Goal: Transaction & Acquisition: Purchase product/service

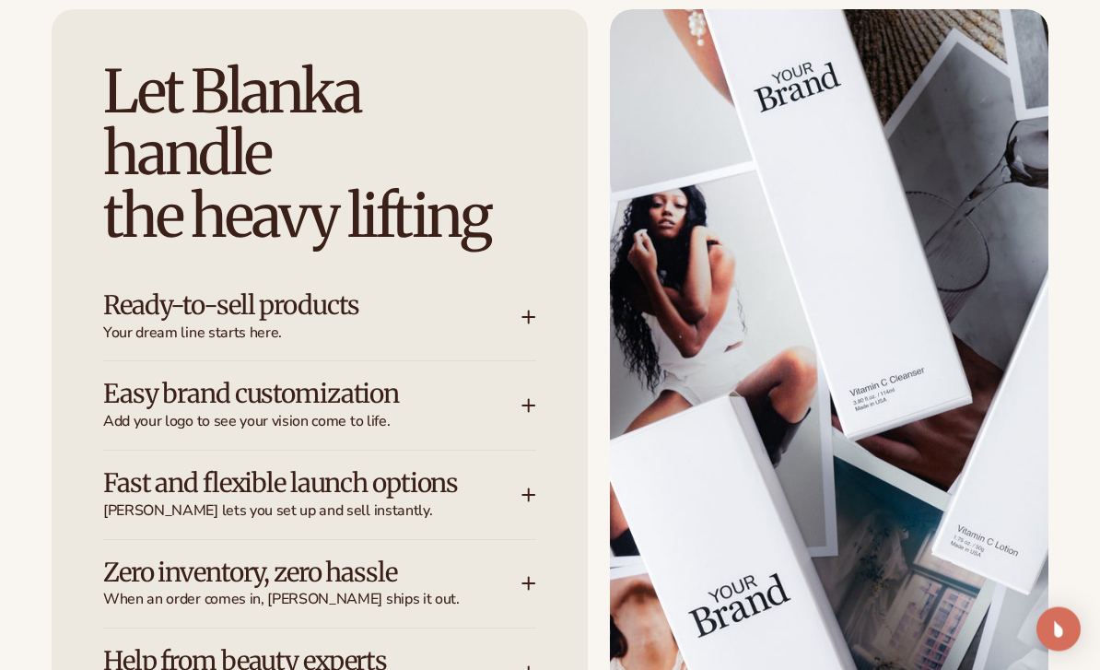
scroll to position [3543, 0]
click at [131, 273] on div "Ready-to-sell products Your dream line starts here." at bounding box center [319, 317] width 433 height 88
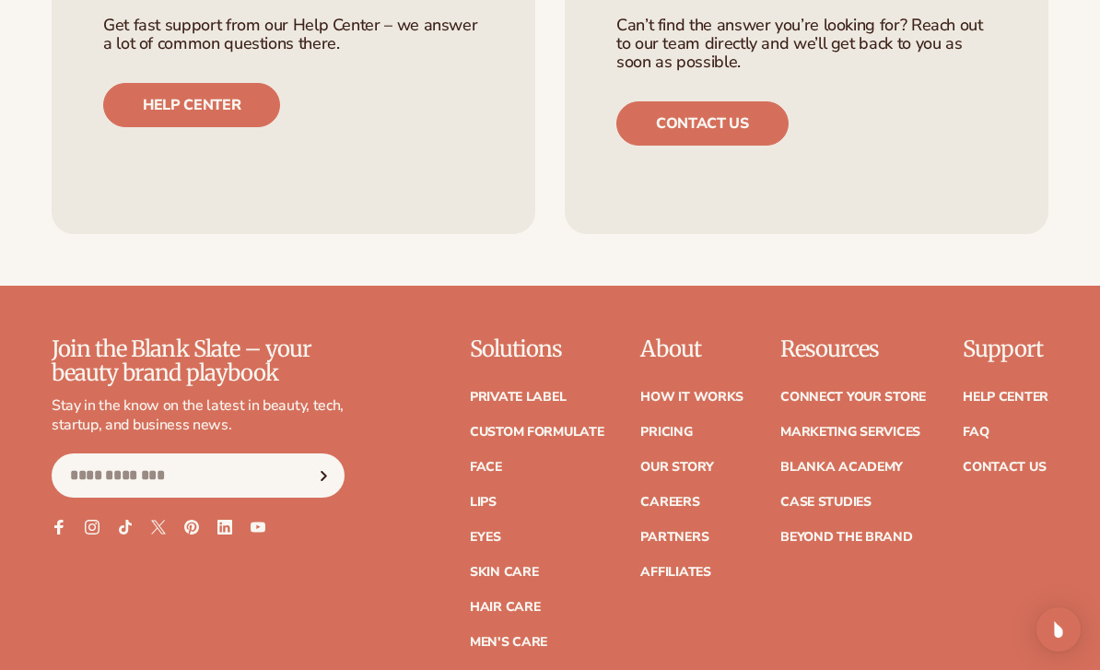
scroll to position [8898, 0]
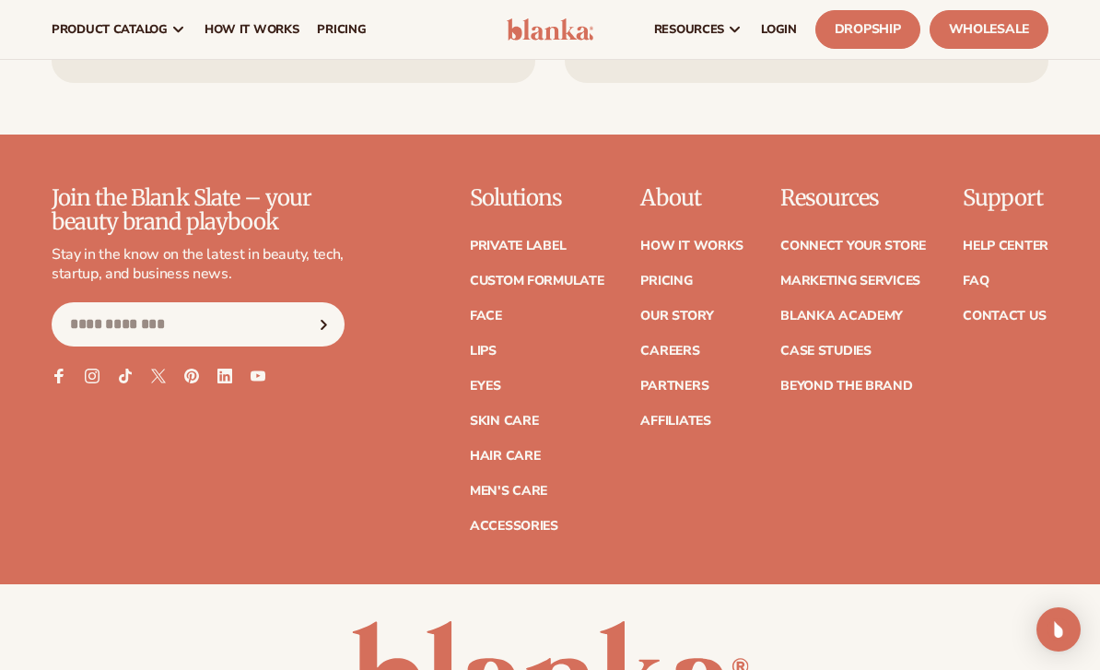
click at [682, 379] on link "Partners" at bounding box center [674, 385] width 68 height 13
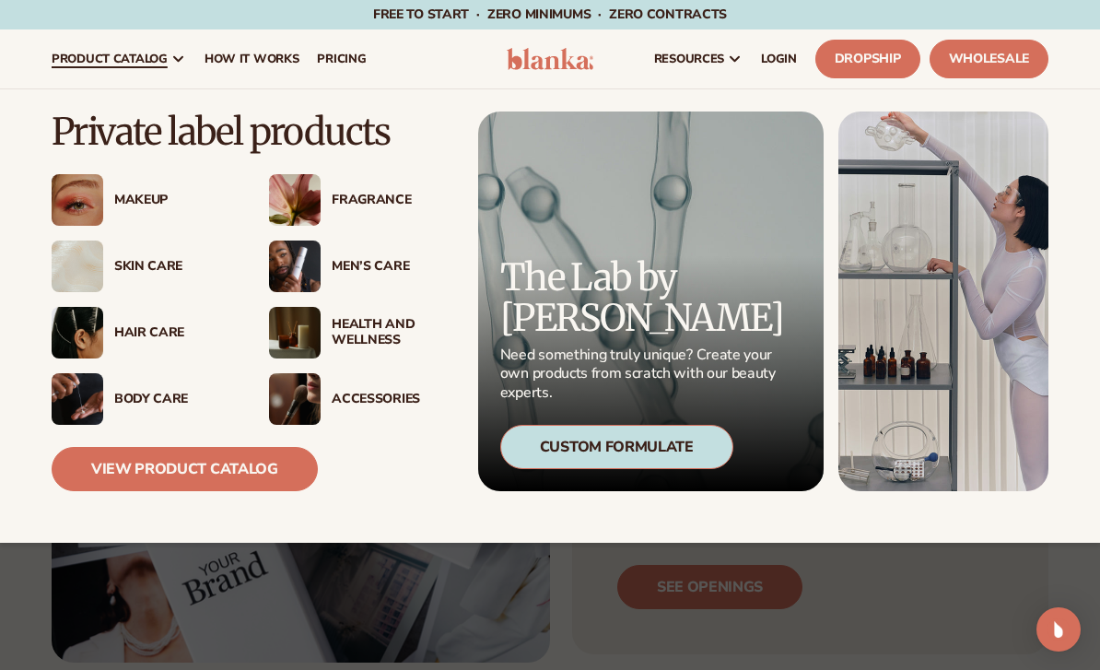
click at [319, 313] on img at bounding box center [295, 333] width 52 height 52
click at [129, 465] on link "View Product Catalog" at bounding box center [185, 469] width 266 height 44
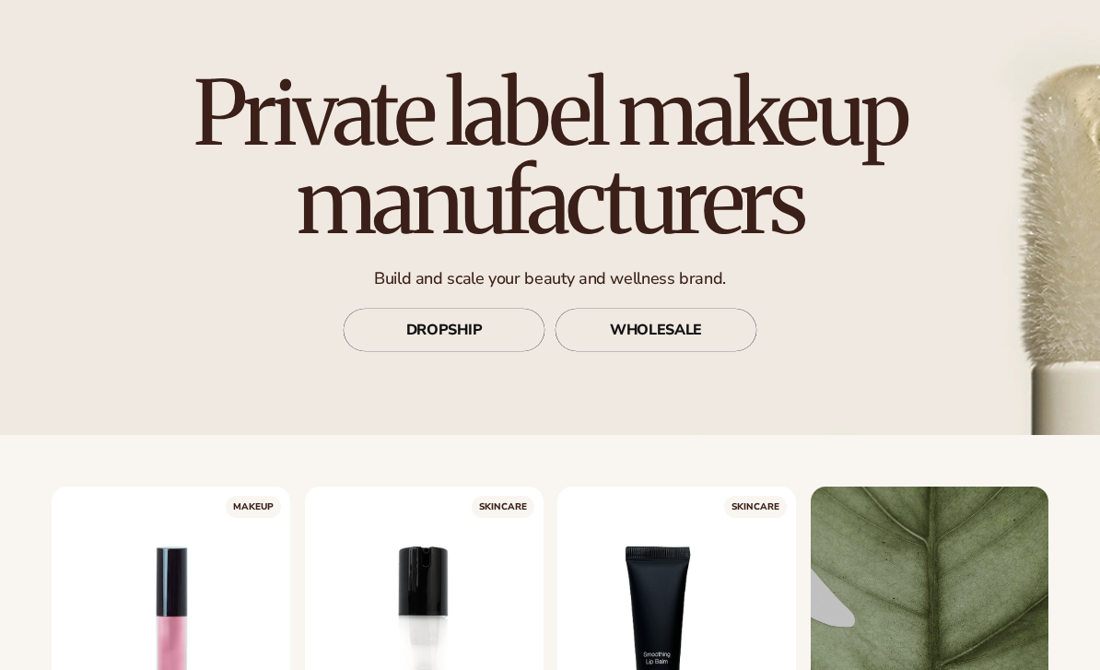
scroll to position [104, 0]
click at [703, 322] on link "WHOLESALE" at bounding box center [656, 329] width 203 height 44
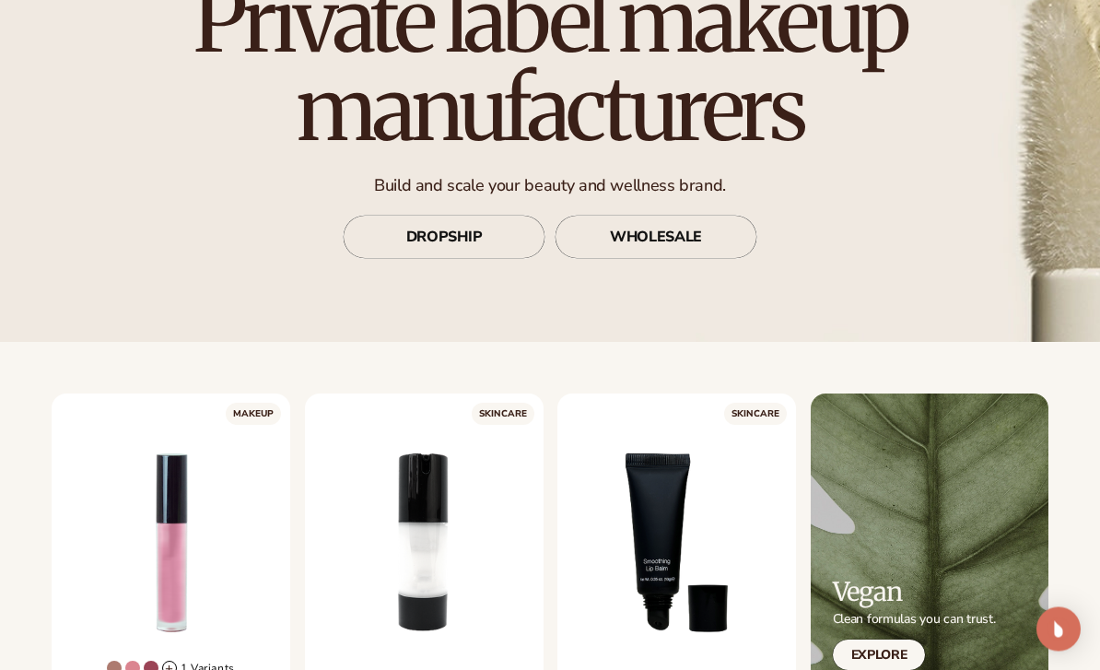
scroll to position [196, 0]
click at [487, 242] on link "DROPSHIP" at bounding box center [444, 237] width 203 height 44
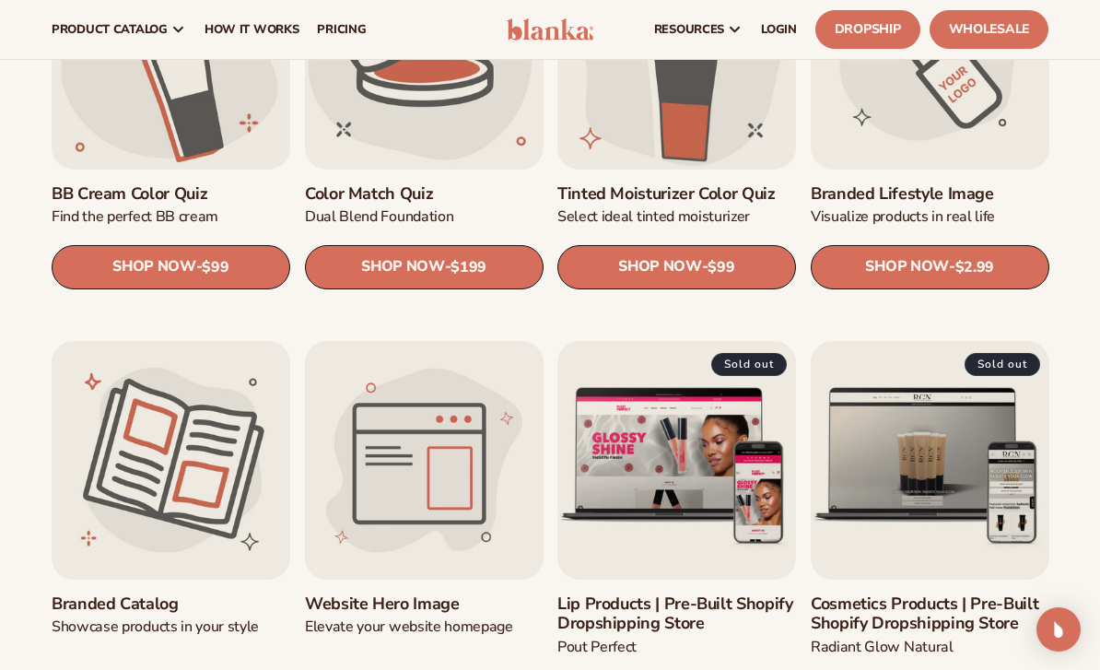
scroll to position [1517, 0]
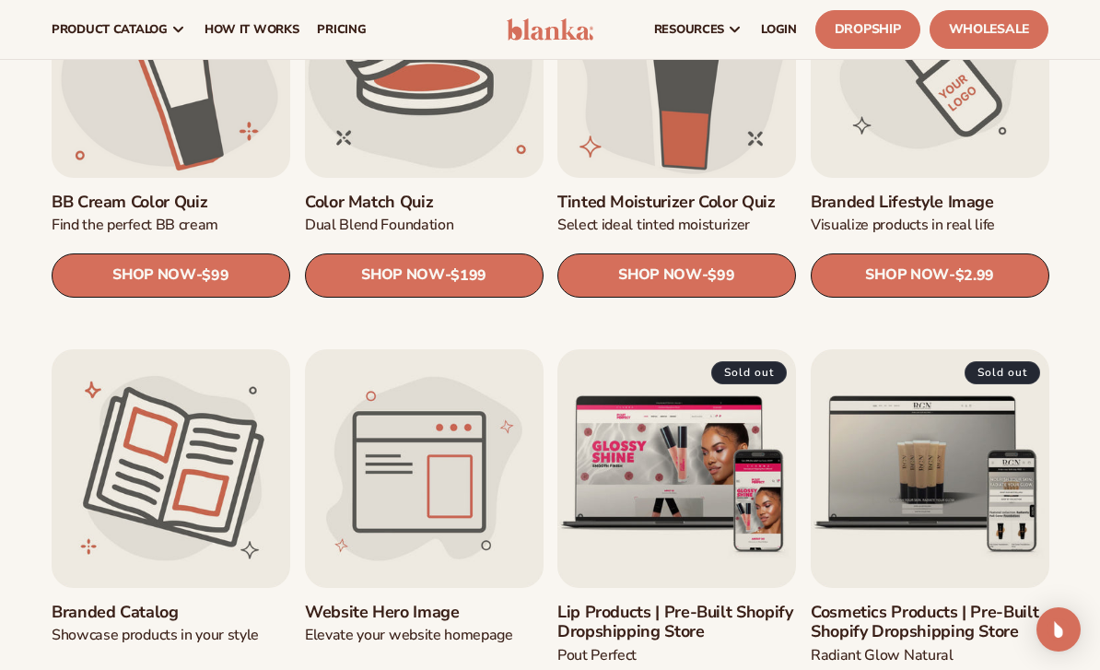
click at [987, 193] on link "Branded Lifestyle Image" at bounding box center [930, 203] width 239 height 20
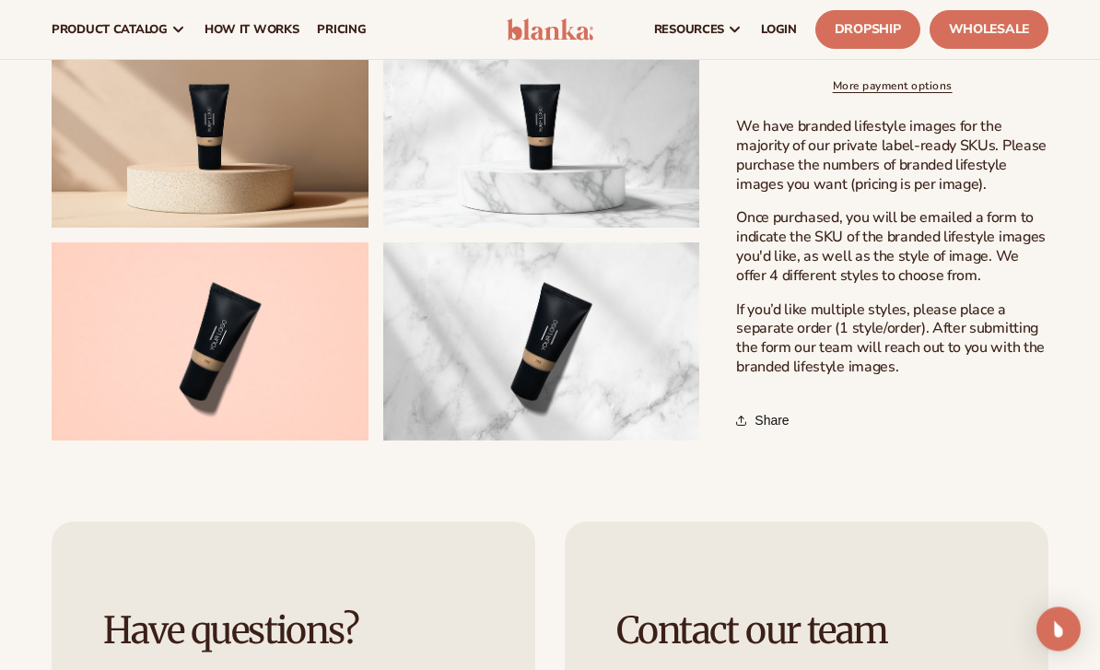
scroll to position [619, 0]
click at [52, 228] on button "Open media 2 in modal" at bounding box center [52, 228] width 0 height 0
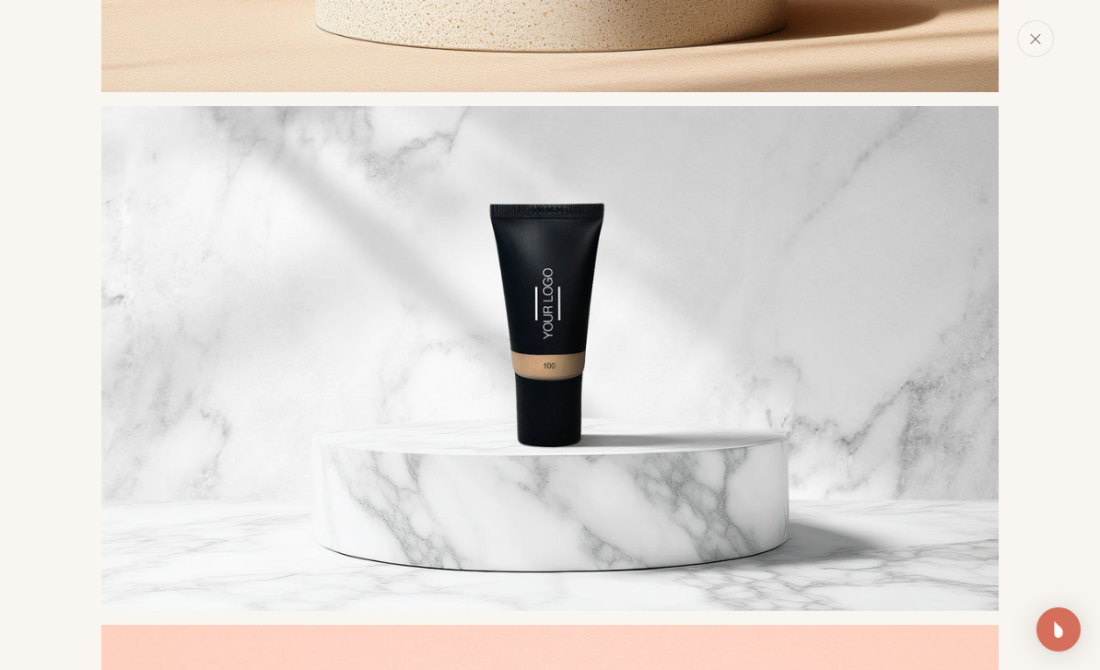
scroll to position [1332, 0]
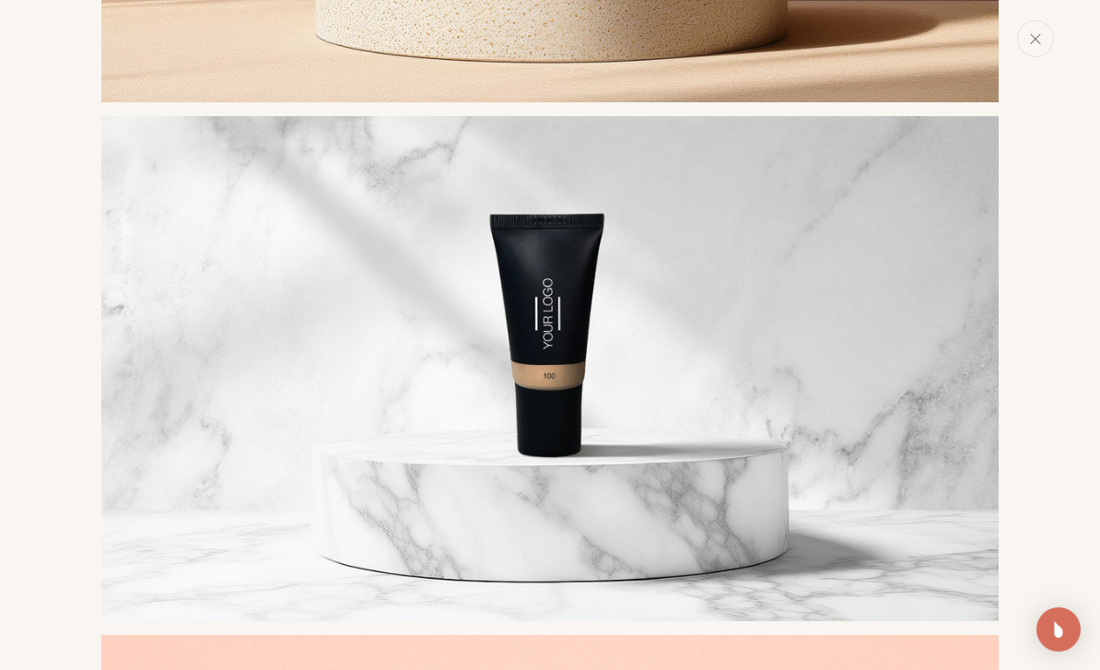
click at [1046, 38] on button "Close" at bounding box center [1035, 38] width 37 height 37
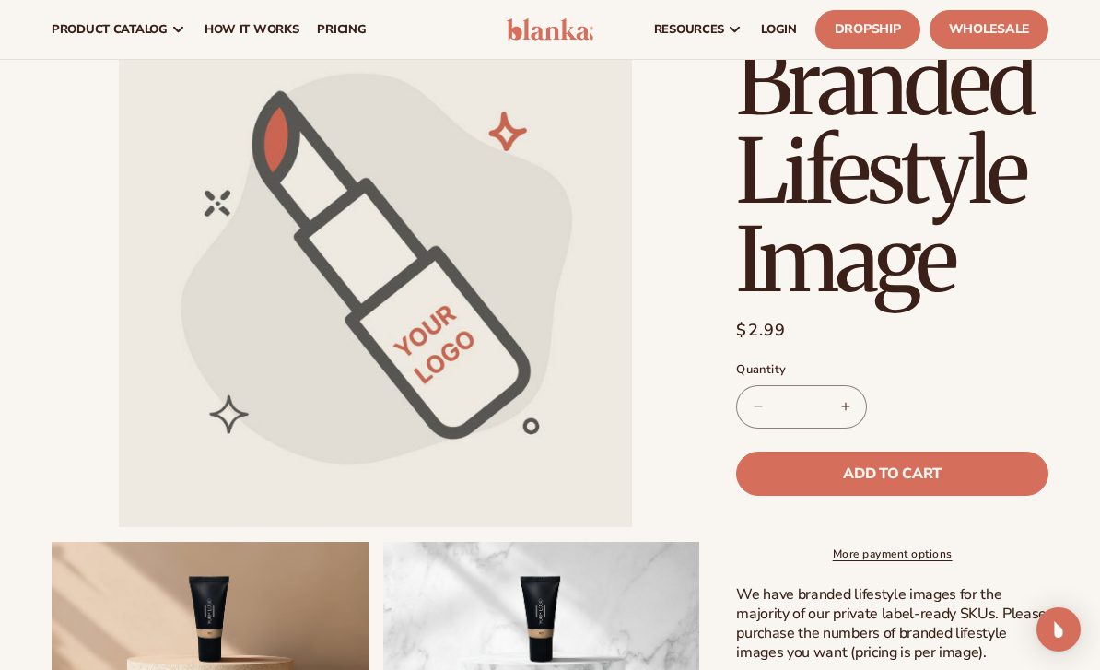
scroll to position [0, 0]
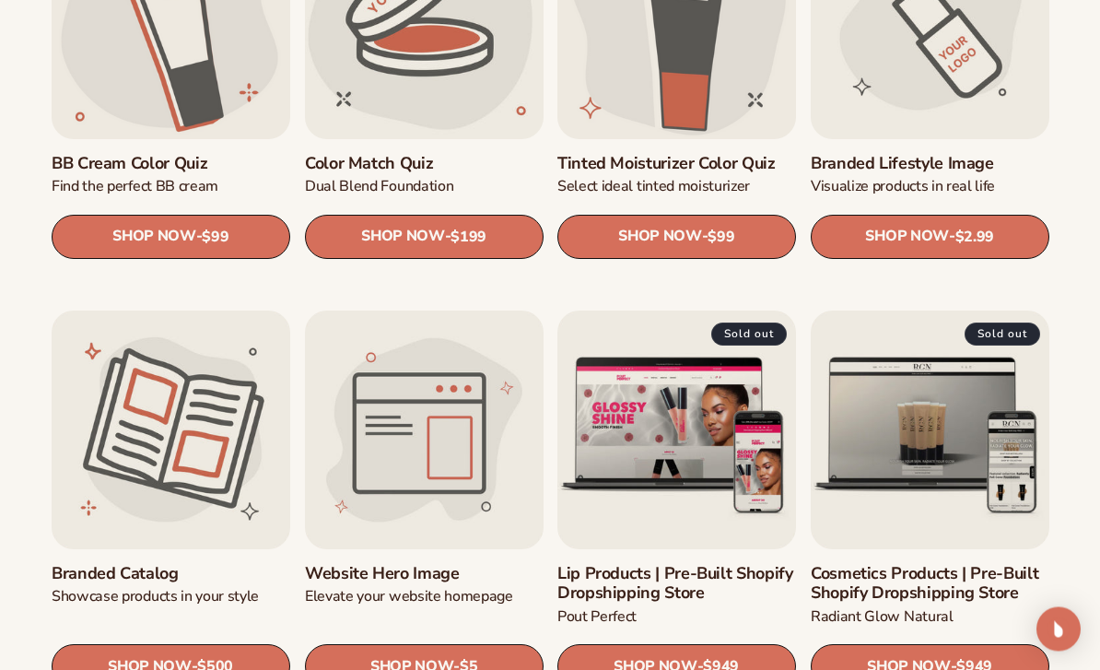
scroll to position [1579, 0]
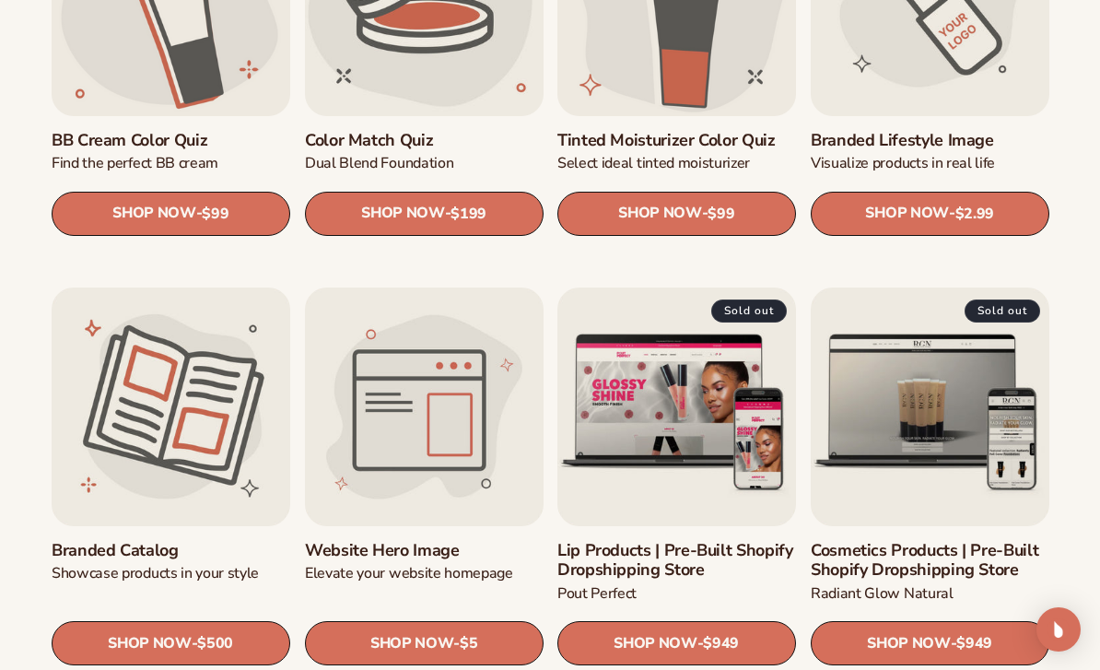
click at [976, 204] on link "SHOP NOW - Regular price $2.99 Sale price $2.99 Regular price Unit price / per" at bounding box center [930, 214] width 239 height 44
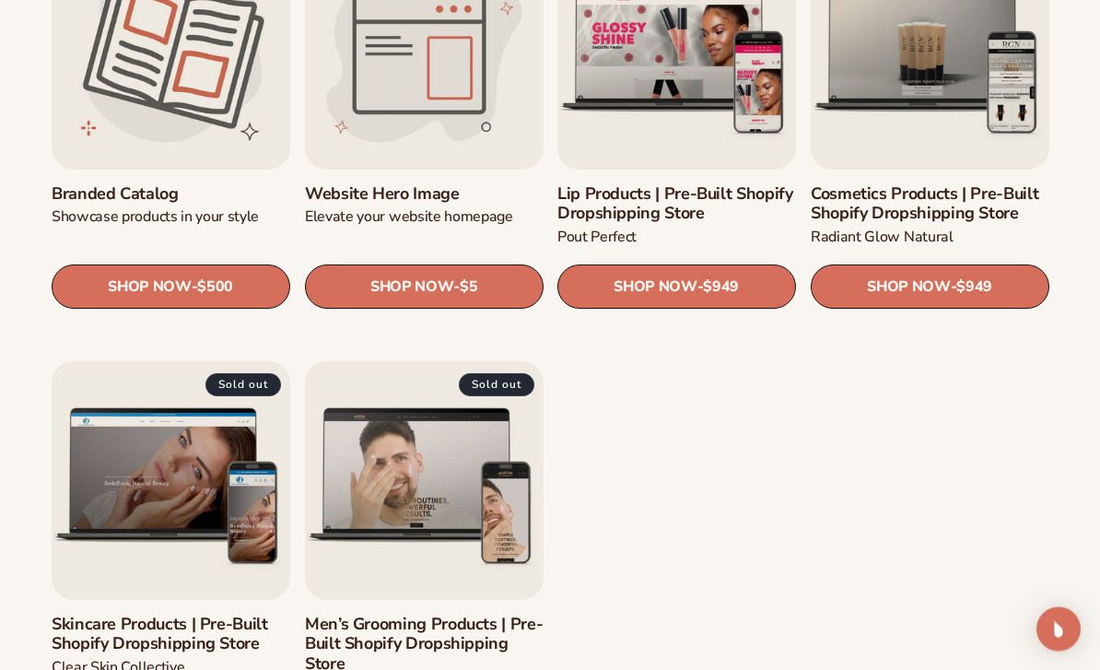
scroll to position [2045, 0]
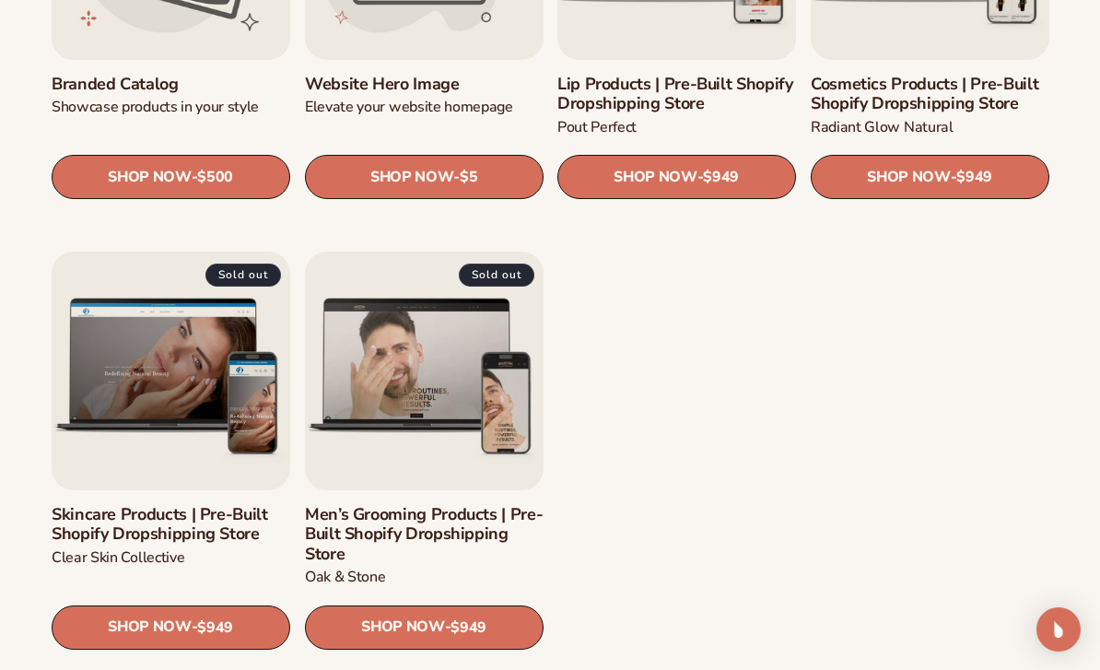
click at [105, 504] on link "Skincare Products | Pre-Built Shopify Dropshipping Store" at bounding box center [171, 524] width 239 height 40
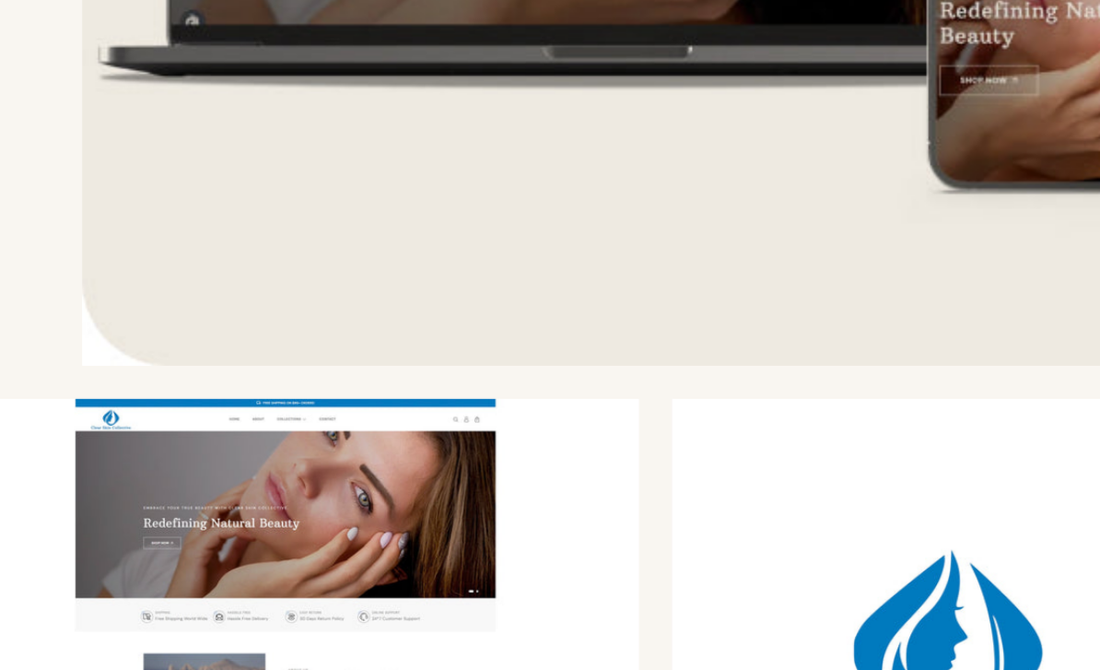
scroll to position [765, 0]
